Goal: Task Accomplishment & Management: Complete application form

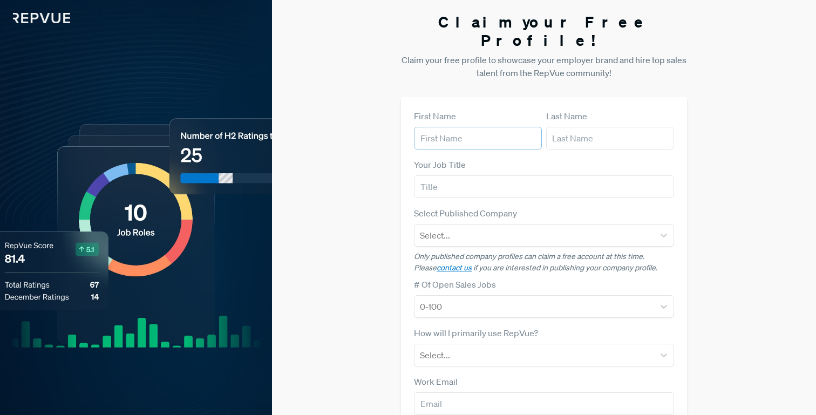
click at [466, 127] on input "text" at bounding box center [478, 138] width 128 height 23
type input "[PERSON_NAME]"
type input "Drais"
click at [453, 175] on input "Principal Talent" at bounding box center [544, 186] width 260 height 23
click at [523, 175] on input "Principal, Talent" at bounding box center [544, 186] width 260 height 23
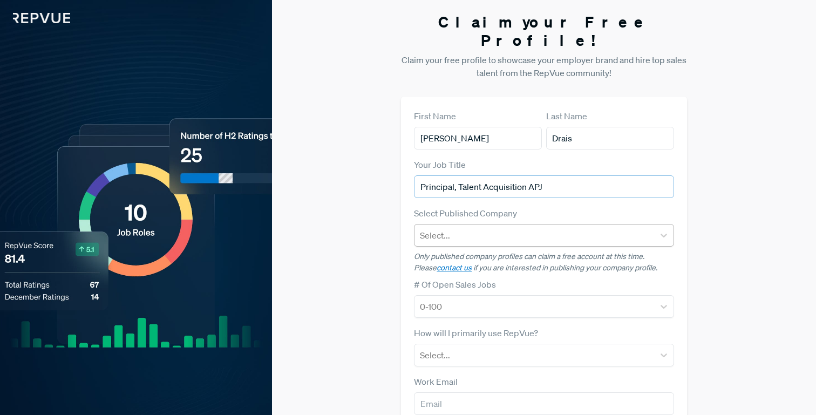
type input "Principal, Talent Acquisition APJ"
click at [492, 228] on div at bounding box center [534, 235] width 228 height 15
type input "amplitu"
click at [480, 253] on div "Amplitude" at bounding box center [544, 264] width 260 height 22
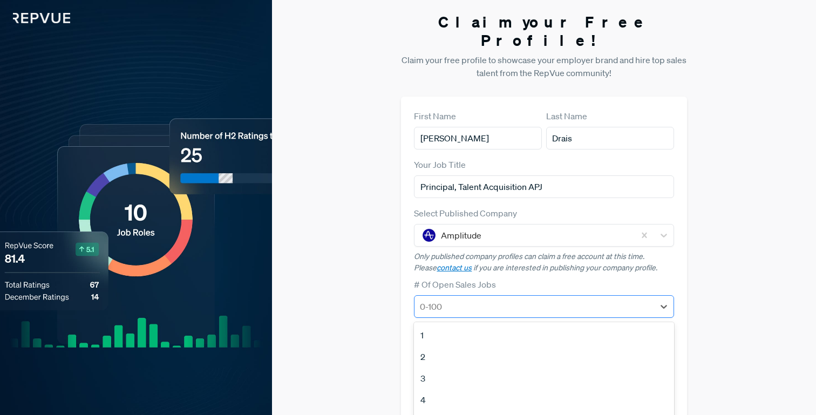
click at [488, 299] on div at bounding box center [534, 306] width 228 height 15
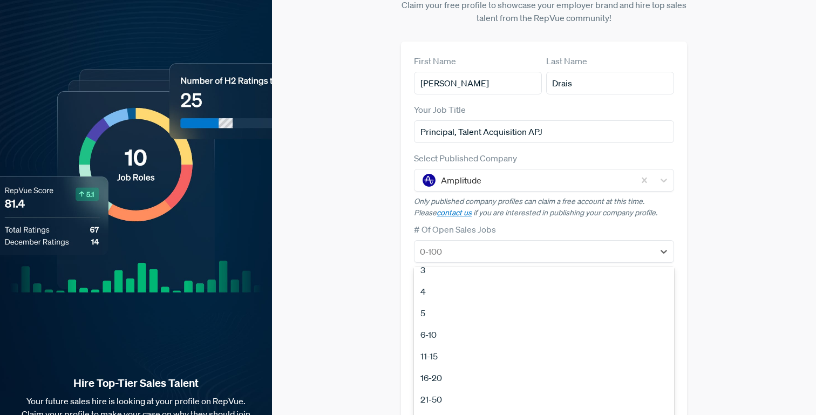
scroll to position [55, 0]
click at [438, 366] on div "16-20" at bounding box center [544, 377] width 260 height 22
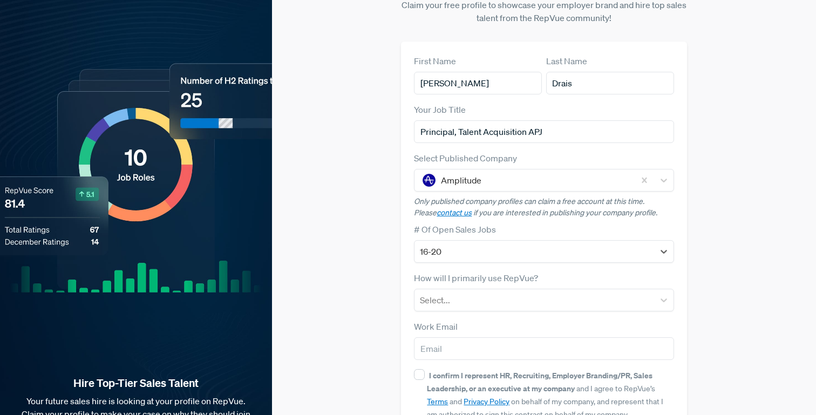
click at [274, 192] on div "Claim your Free Profile! Claim your free profile to showcase your employer bran…" at bounding box center [544, 216] width 544 height 543
click at [490, 293] on div at bounding box center [534, 300] width 228 height 15
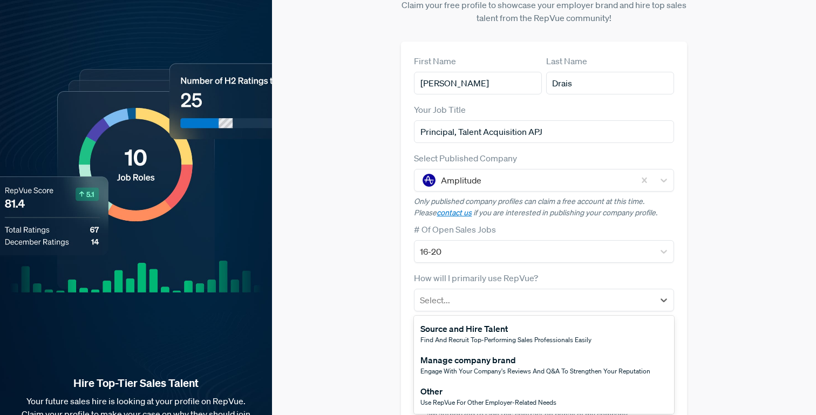
click at [456, 367] on span "Engage with your company's reviews and Q&A to strengthen your reputation" at bounding box center [536, 371] width 230 height 9
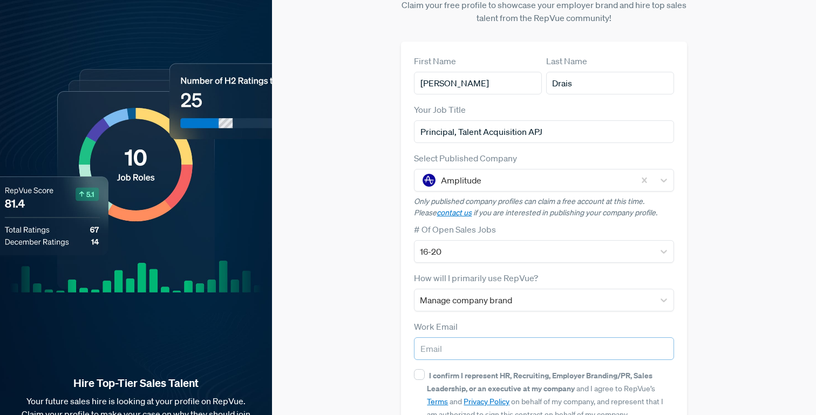
click at [445, 337] on input "email" at bounding box center [544, 348] width 260 height 23
type input "[PERSON_NAME][EMAIL_ADDRESS][PERSON_NAME][DOMAIN_NAME]"
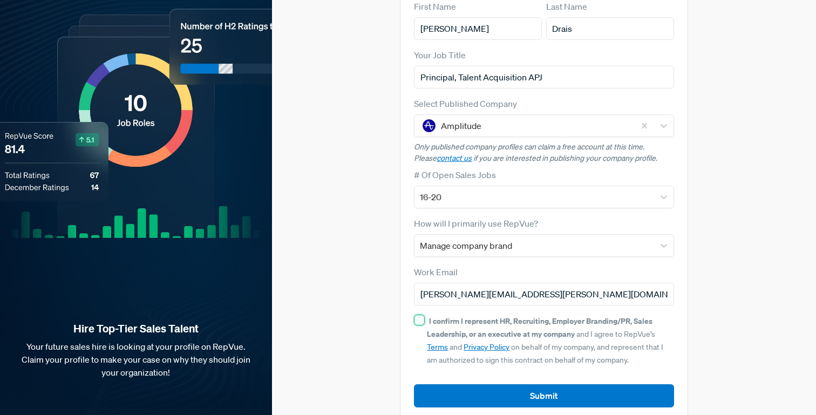
click at [418, 315] on input "I confirm I represent HR, Recruiting, Employer Branding/PR, Sales Leadership, o…" at bounding box center [419, 320] width 11 height 11
checkbox input "true"
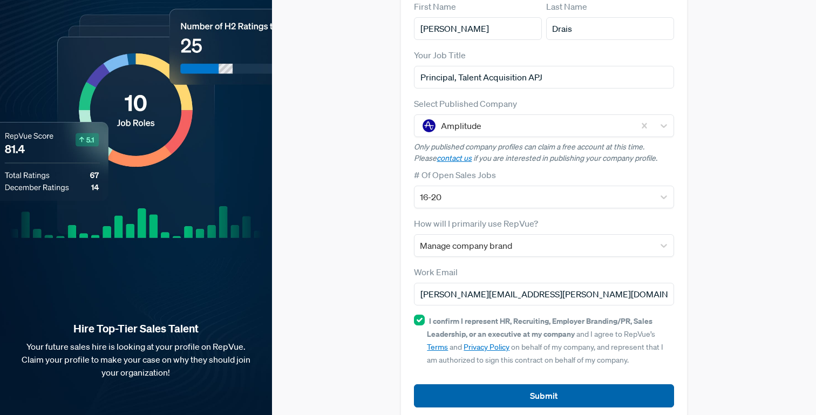
click at [506, 384] on button "Submit" at bounding box center [544, 395] width 260 height 23
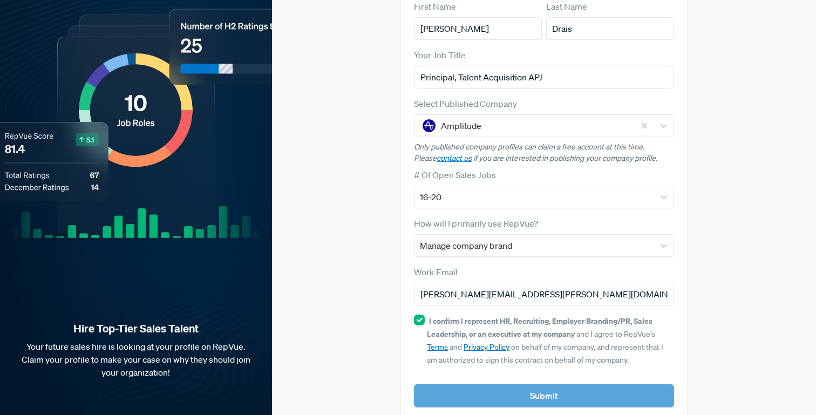
scroll to position [0, 0]
